Goal: Information Seeking & Learning: Find contact information

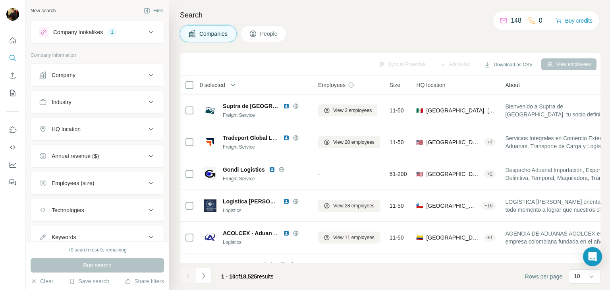
click at [70, 129] on div "HQ location" at bounding box center [66, 129] width 29 height 8
click at [71, 142] on input "text" at bounding box center [97, 149] width 117 height 14
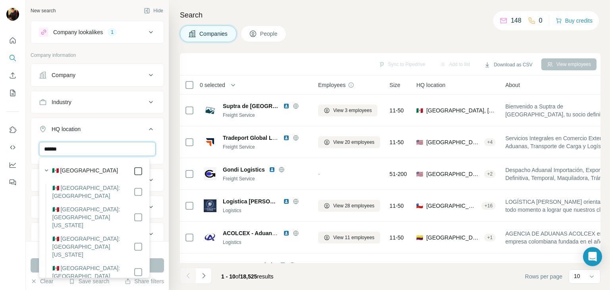
type input "******"
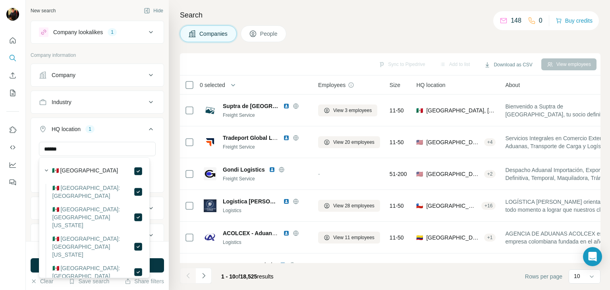
scroll to position [81, 0]
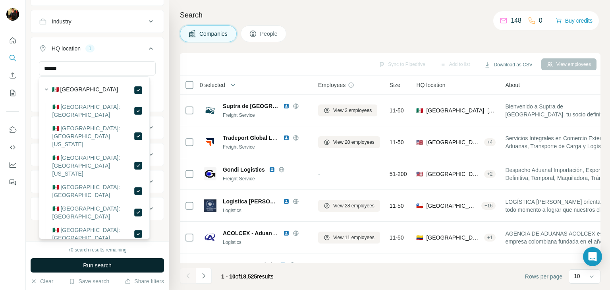
click at [100, 264] on span "Run search" at bounding box center [97, 265] width 29 height 8
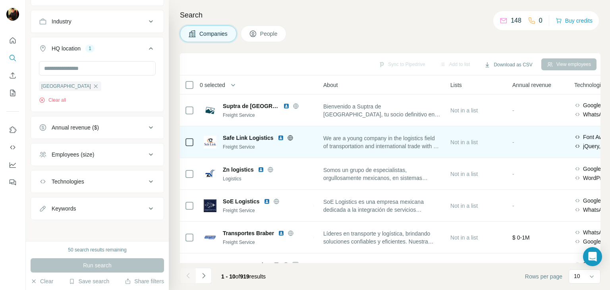
scroll to position [0, 0]
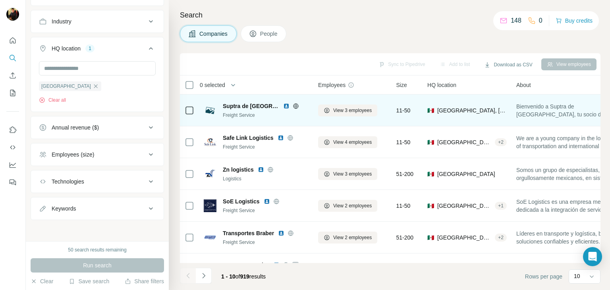
click at [283, 107] on img at bounding box center [286, 106] width 6 height 6
click at [293, 107] on icon at bounding box center [296, 106] width 6 height 6
click at [355, 112] on span "View 3 employees" at bounding box center [352, 110] width 38 height 7
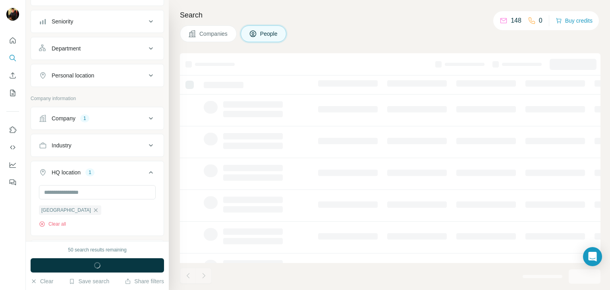
scroll to position [204, 0]
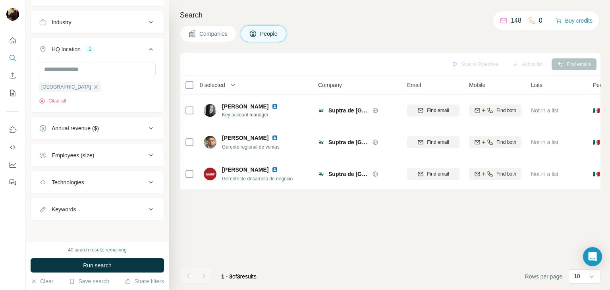
click at [212, 37] on span "Companies" at bounding box center [213, 34] width 29 height 8
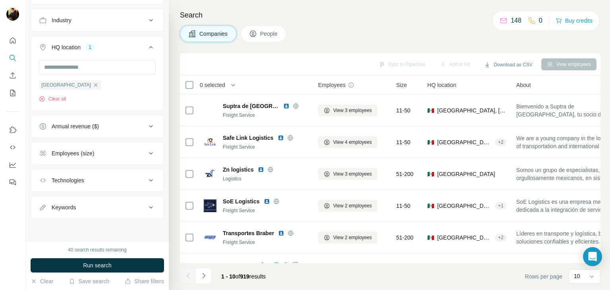
scroll to position [81, 0]
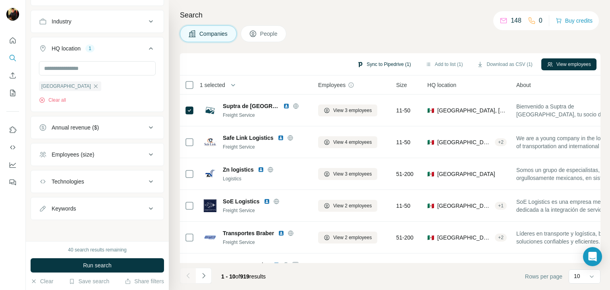
click at [383, 63] on button "Sync to Pipedrive (1)" at bounding box center [383, 64] width 65 height 12
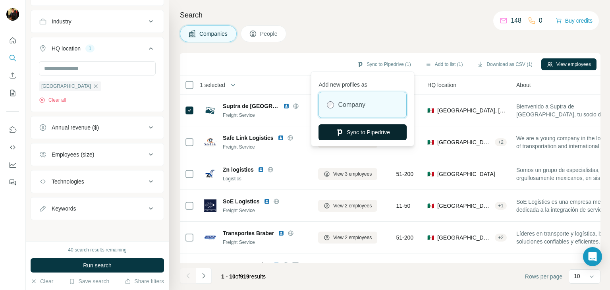
click at [380, 132] on button "Sync to Pipedrive" at bounding box center [362, 132] width 88 height 16
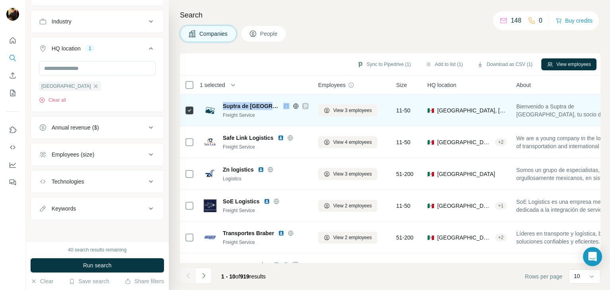
copy span "Suptra de [GEOGRAPHIC_DATA]"
drag, startPoint x: 272, startPoint y: 105, endPoint x: 223, endPoint y: 103, distance: 48.9
click at [223, 103] on div "Suptra de [GEOGRAPHIC_DATA]" at bounding box center [266, 106] width 86 height 8
click at [350, 110] on span "View 3 employees" at bounding box center [352, 110] width 38 height 7
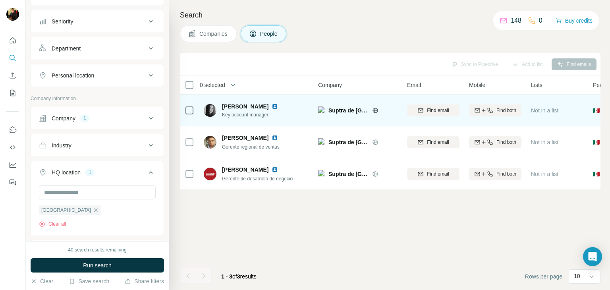
scroll to position [204, 0]
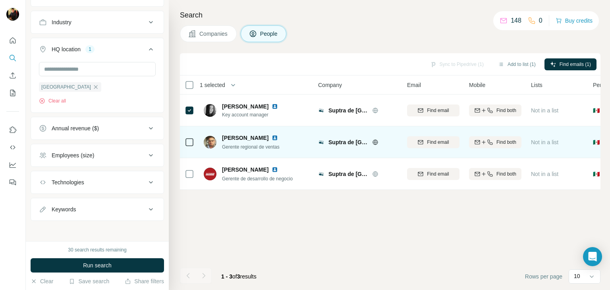
click at [189, 135] on div at bounding box center [190, 142] width 10 height 22
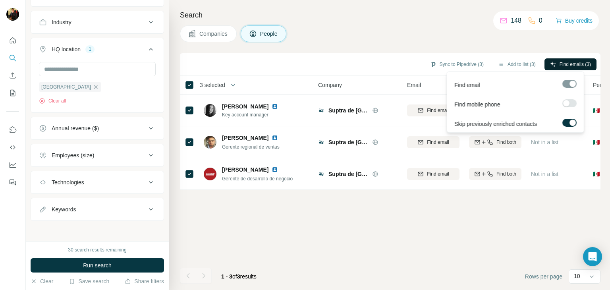
click at [564, 65] on span "Find emails (3)" at bounding box center [574, 64] width 31 height 7
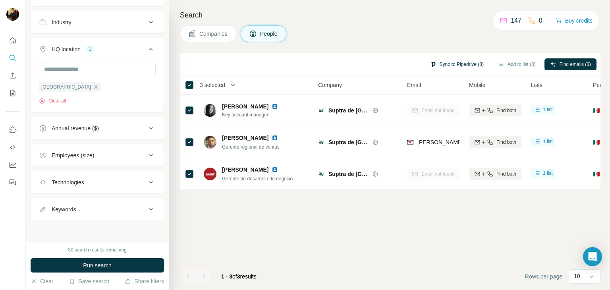
click at [461, 63] on button "Sync to Pipedrive (3)" at bounding box center [456, 64] width 65 height 12
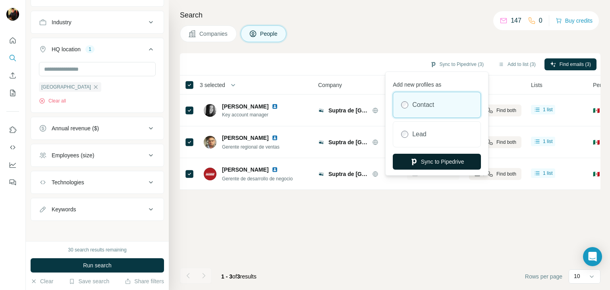
click at [419, 166] on button "Sync to Pipedrive" at bounding box center [437, 162] width 88 height 16
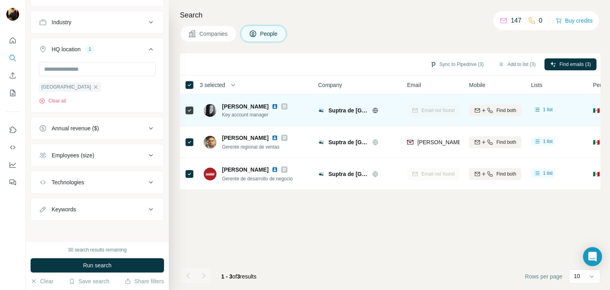
drag, startPoint x: 264, startPoint y: 105, endPoint x: 225, endPoint y: 108, distance: 39.4
click at [225, 108] on span "[PERSON_NAME]" at bounding box center [245, 106] width 46 height 8
drag, startPoint x: 221, startPoint y: 108, endPoint x: 264, endPoint y: 107, distance: 42.9
click at [264, 107] on div "[PERSON_NAME] Key account manager" at bounding box center [246, 110] width 84 height 16
copy span "[PERSON_NAME]"
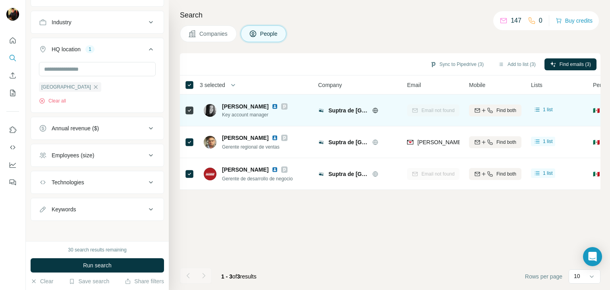
copy span "[PERSON_NAME]"
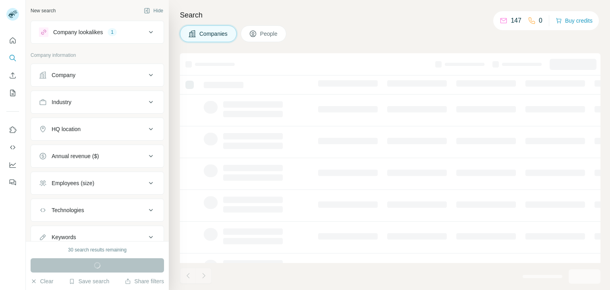
click at [60, 137] on button "HQ location" at bounding box center [97, 128] width 133 height 19
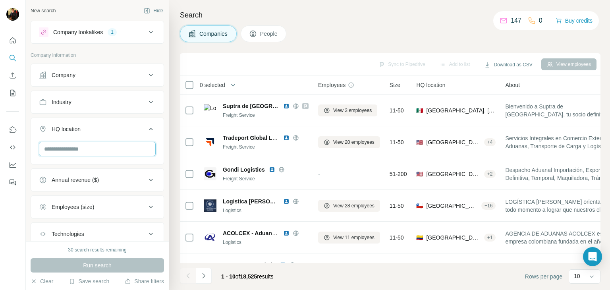
click at [65, 150] on input "text" at bounding box center [97, 149] width 117 height 14
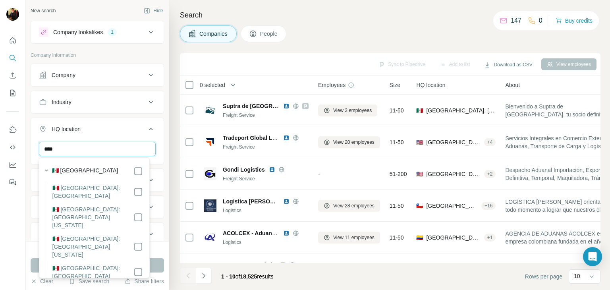
type input "****"
click at [137, 173] on icon at bounding box center [138, 171] width 10 height 10
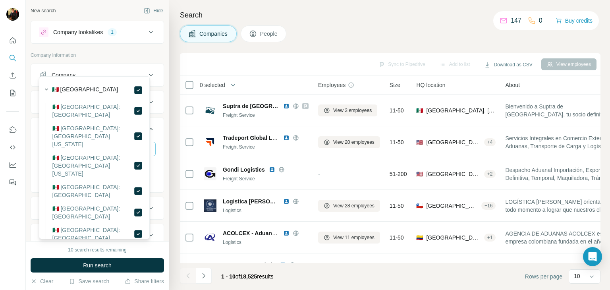
scroll to position [81, 0]
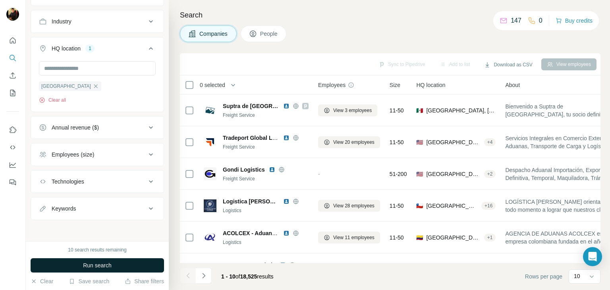
click at [98, 266] on span "Run search" at bounding box center [97, 265] width 29 height 8
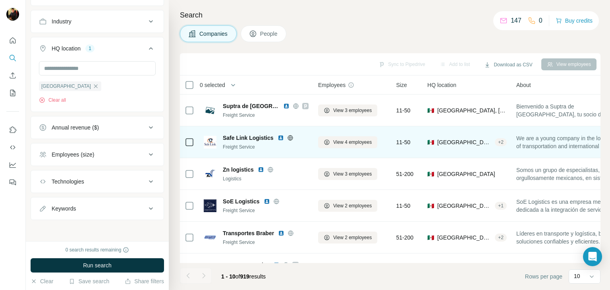
click at [262, 137] on span "Safe Link Logistics" at bounding box center [248, 138] width 51 height 8
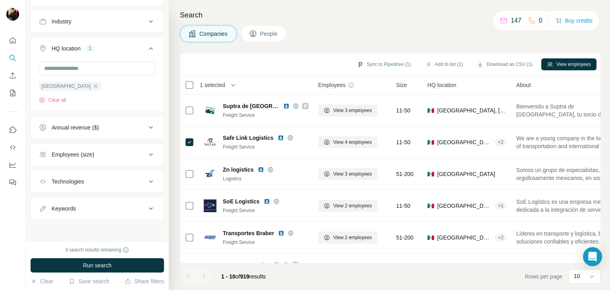
click at [267, 31] on span "People" at bounding box center [269, 34] width 18 height 8
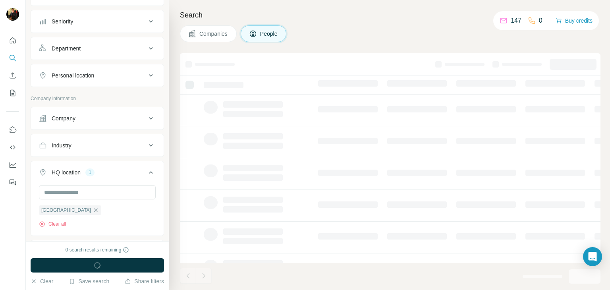
scroll to position [204, 0]
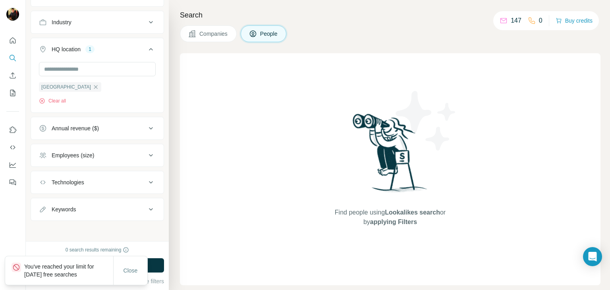
click at [218, 34] on span "Companies" at bounding box center [213, 34] width 29 height 8
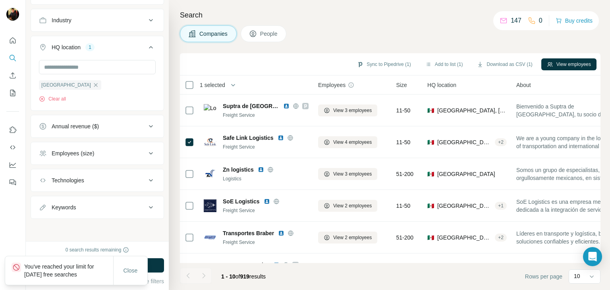
scroll to position [81, 0]
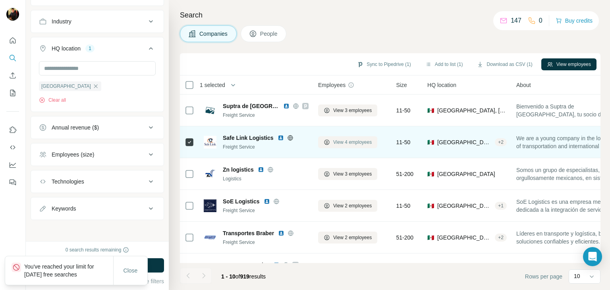
click at [366, 142] on span "View 4 employees" at bounding box center [352, 142] width 38 height 7
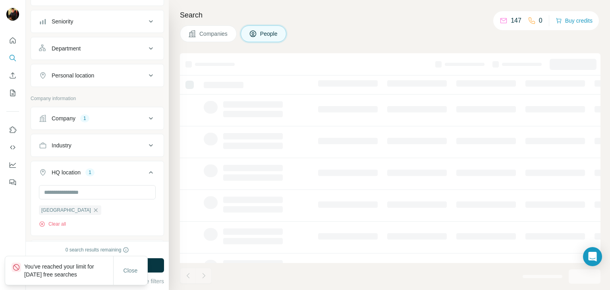
scroll to position [204, 0]
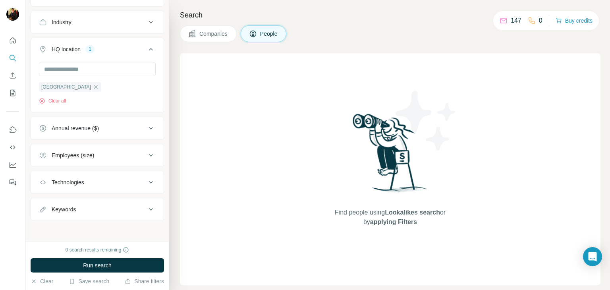
click at [208, 34] on span "Companies" at bounding box center [213, 34] width 29 height 8
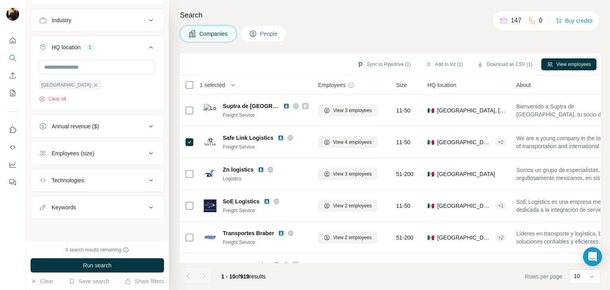
scroll to position [81, 0]
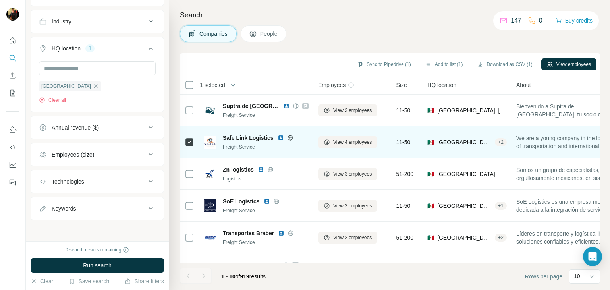
click at [254, 141] on span "Safe Link Logistics" at bounding box center [248, 138] width 51 height 8
click at [250, 138] on span "Safe Link Logistics" at bounding box center [248, 138] width 51 height 8
click at [346, 145] on span "View 4 employees" at bounding box center [352, 142] width 38 height 7
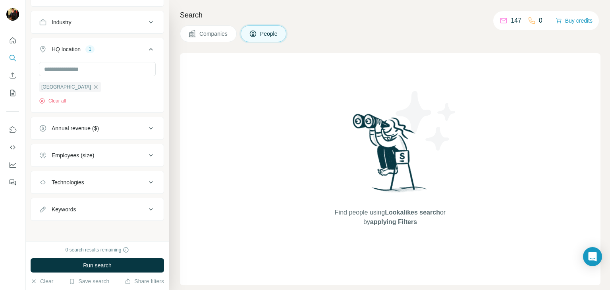
click at [221, 34] on span "Companies" at bounding box center [213, 34] width 29 height 8
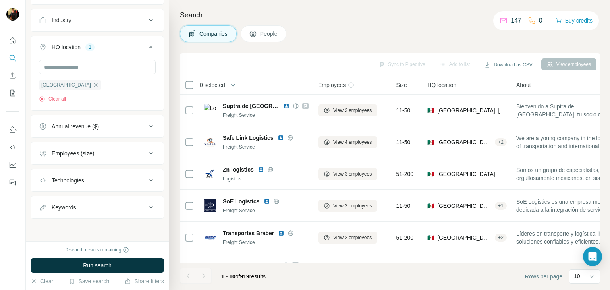
scroll to position [81, 0]
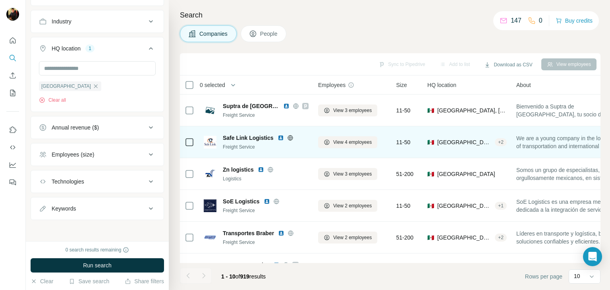
click at [281, 137] on img at bounding box center [280, 138] width 6 height 6
